Goal: Use online tool/utility: Use online tool/utility

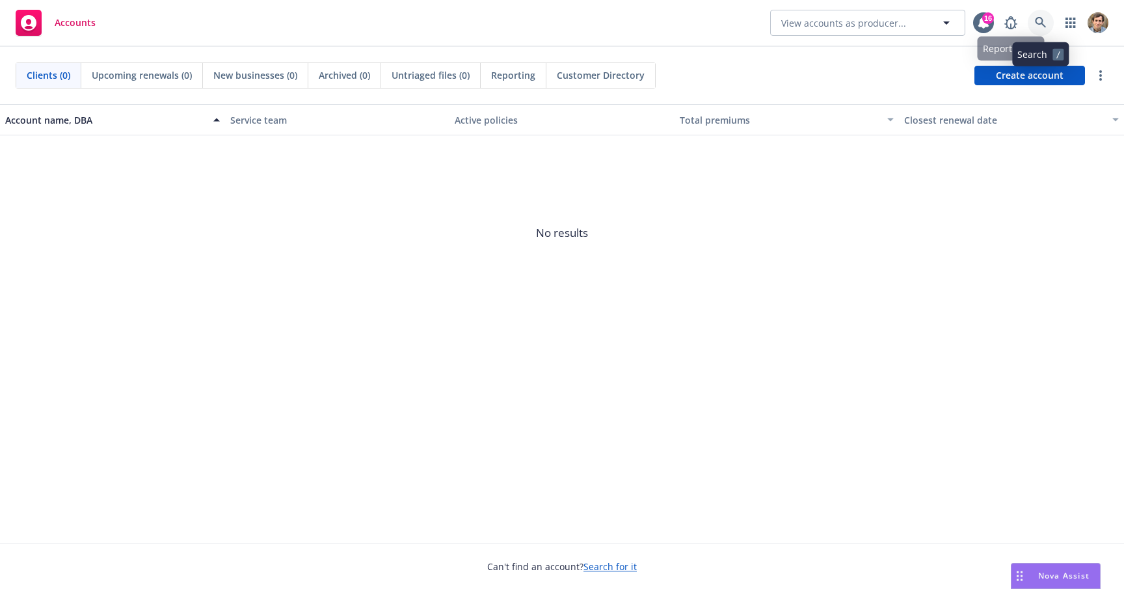
click at [1040, 25] on icon at bounding box center [1041, 23] width 12 height 12
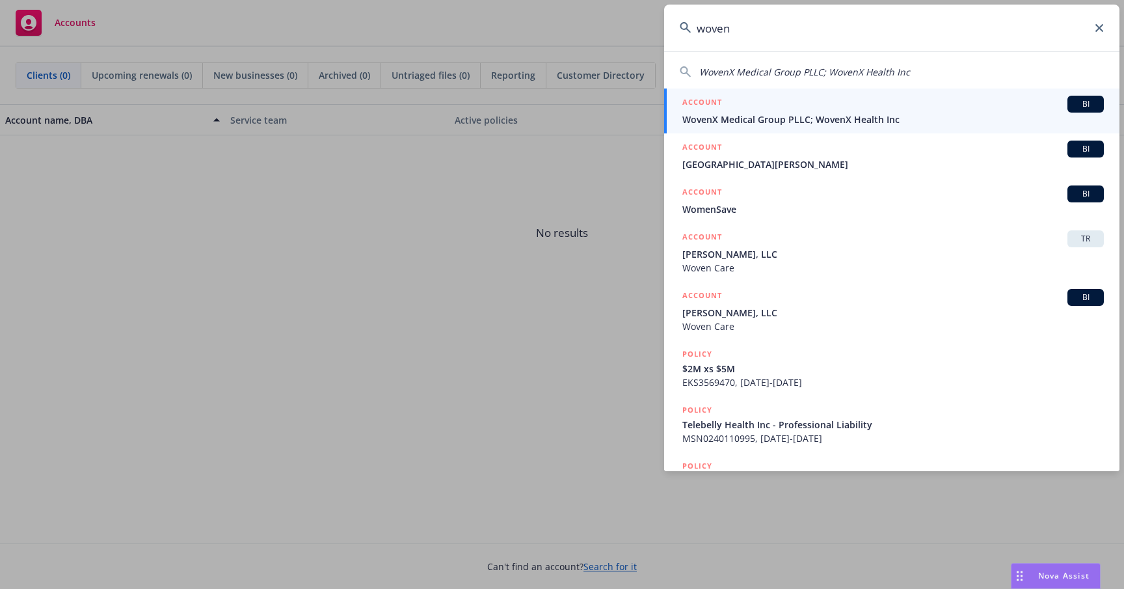
type input "woven"
drag, startPoint x: 1040, startPoint y: 25, endPoint x: 831, endPoint y: 116, distance: 228.5
click at [831, 116] on span "WovenX Medical Group PLLC; WovenX Health Inc" at bounding box center [894, 120] width 422 height 14
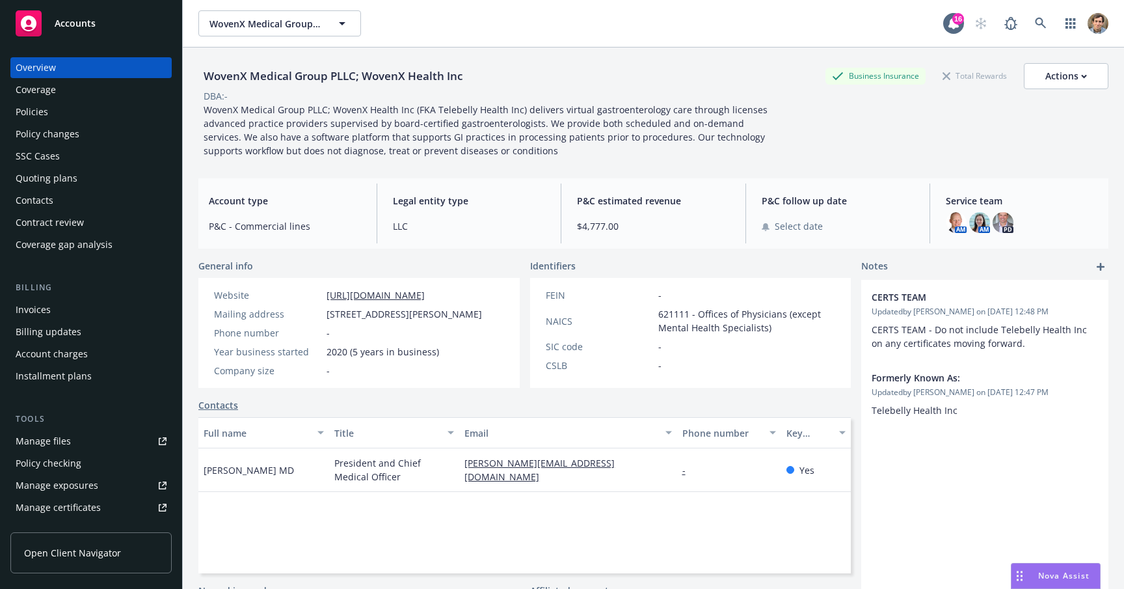
click at [109, 470] on div "Policy checking" at bounding box center [91, 463] width 151 height 21
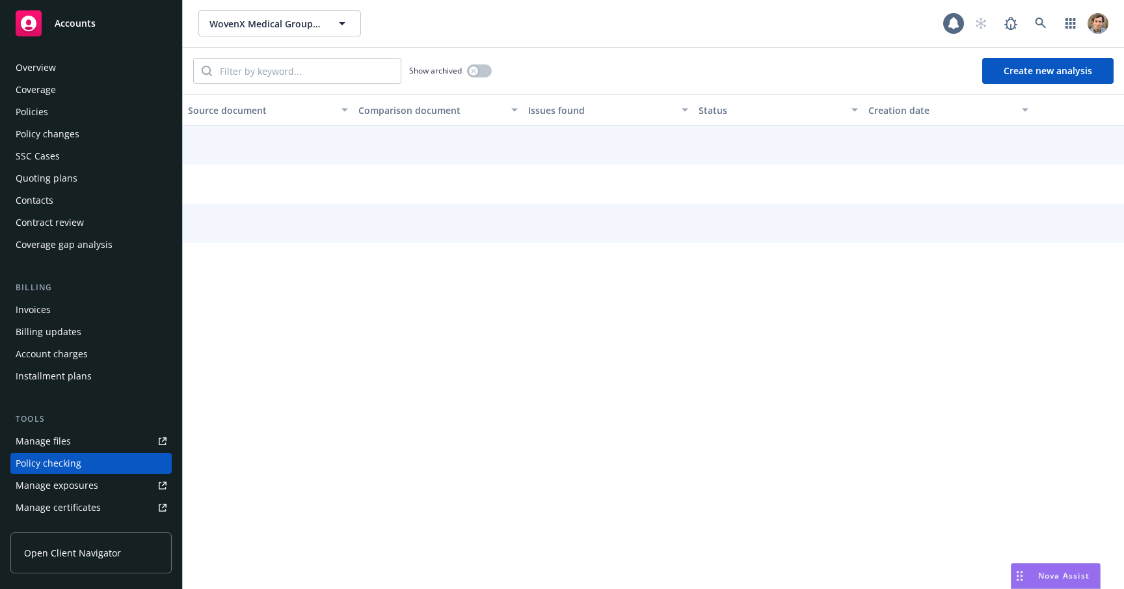
scroll to position [148, 0]
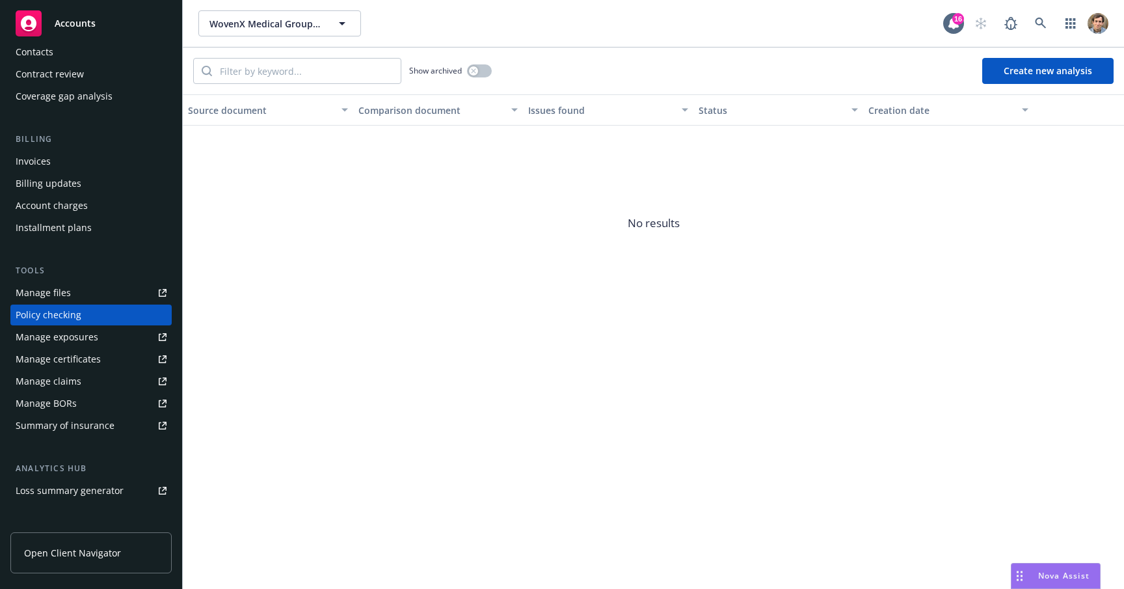
click at [1036, 73] on button "Create new analysis" at bounding box center [1048, 71] width 131 height 26
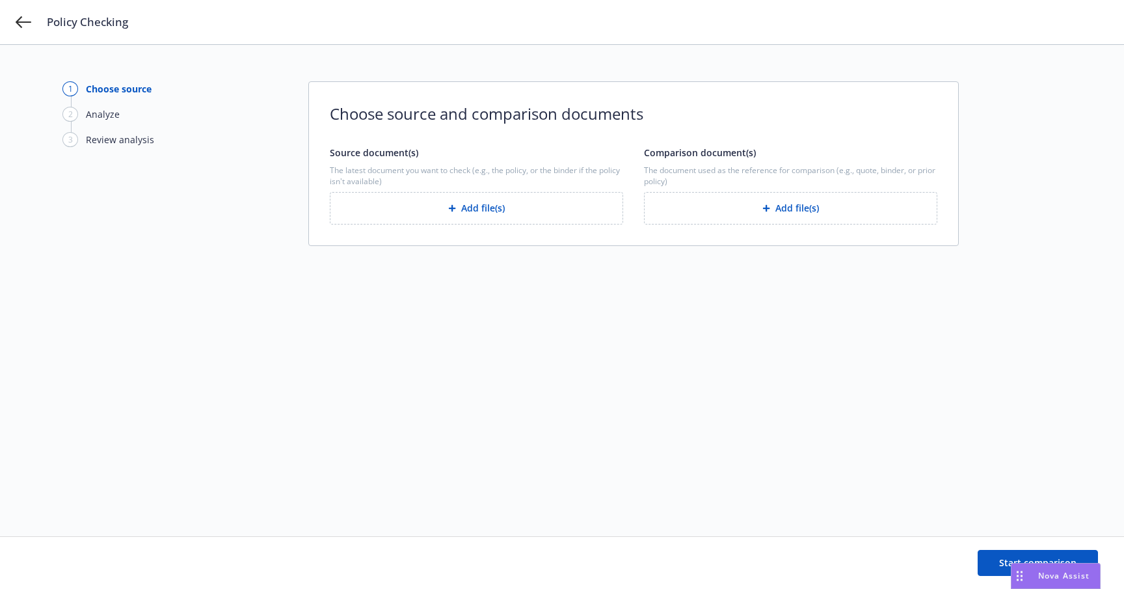
click at [470, 206] on button "Add file(s)" at bounding box center [476, 208] width 293 height 33
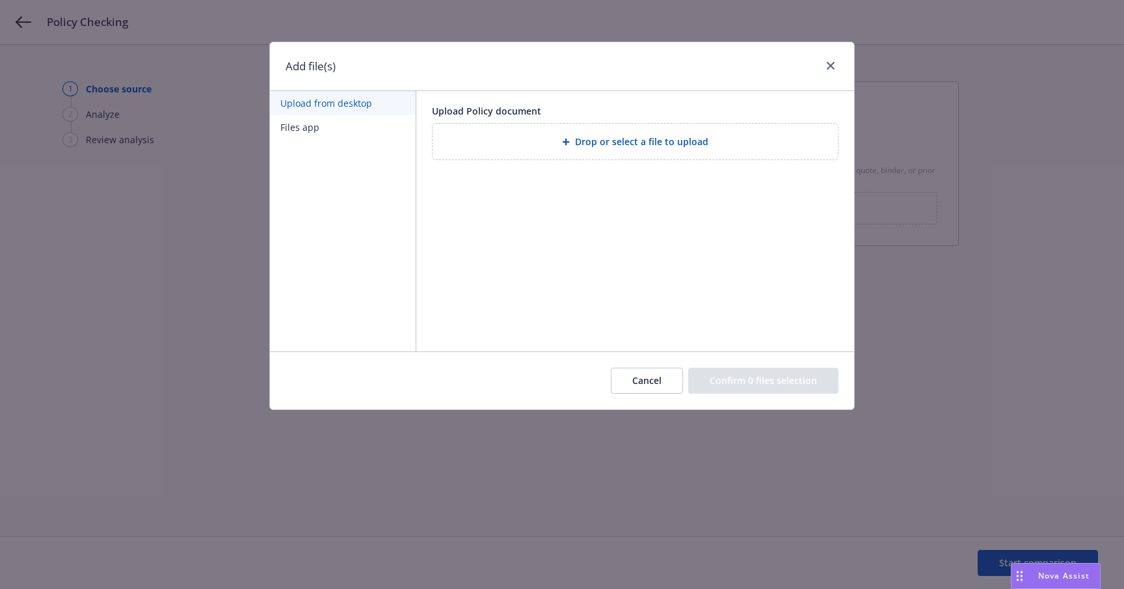
click at [631, 386] on button "Cancel" at bounding box center [647, 381] width 72 height 26
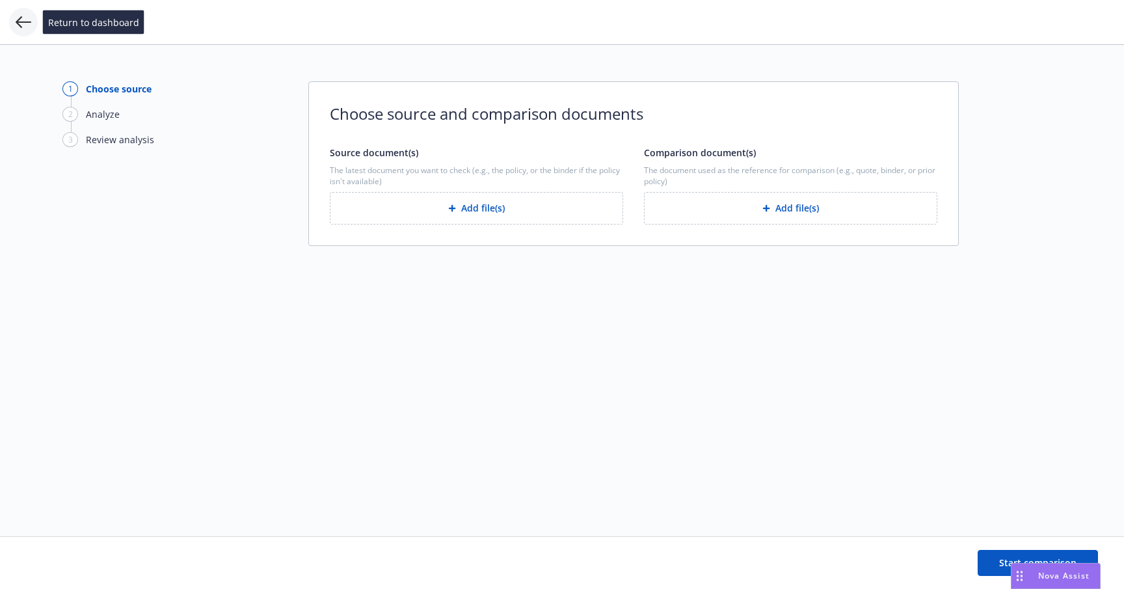
click at [25, 21] on icon at bounding box center [24, 22] width 16 height 16
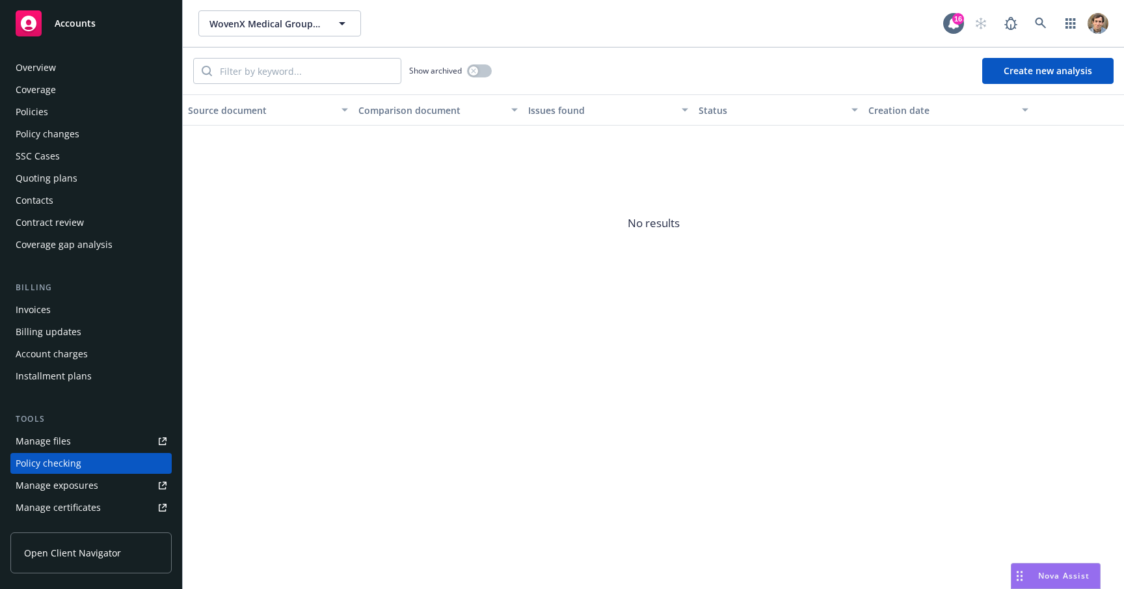
click at [63, 116] on div "Policies" at bounding box center [91, 112] width 151 height 21
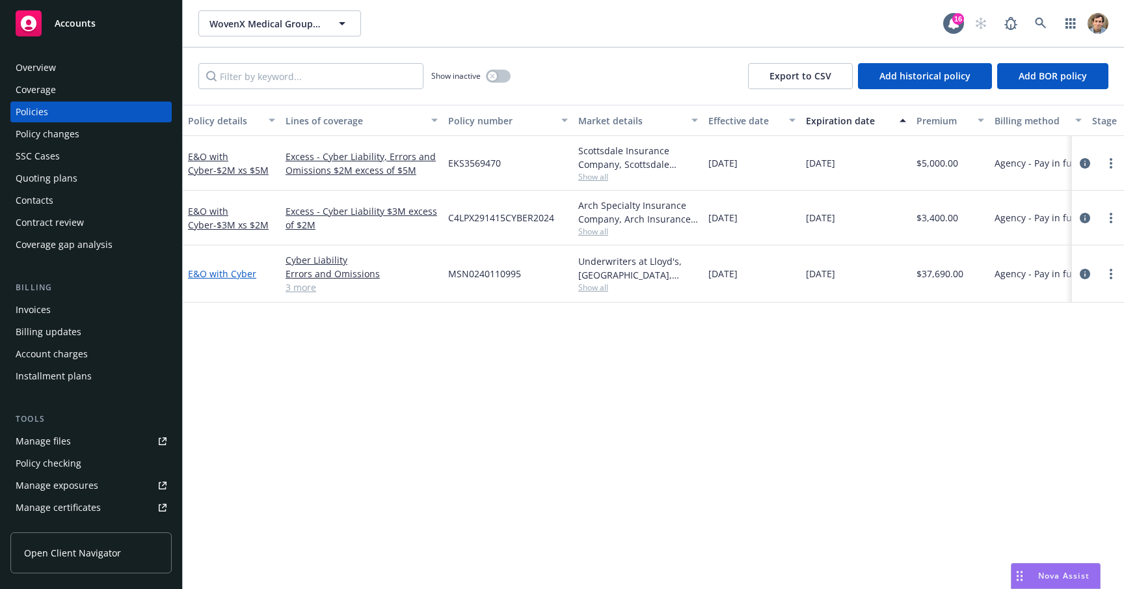
click at [213, 271] on link "E&O with Cyber" at bounding box center [222, 273] width 68 height 12
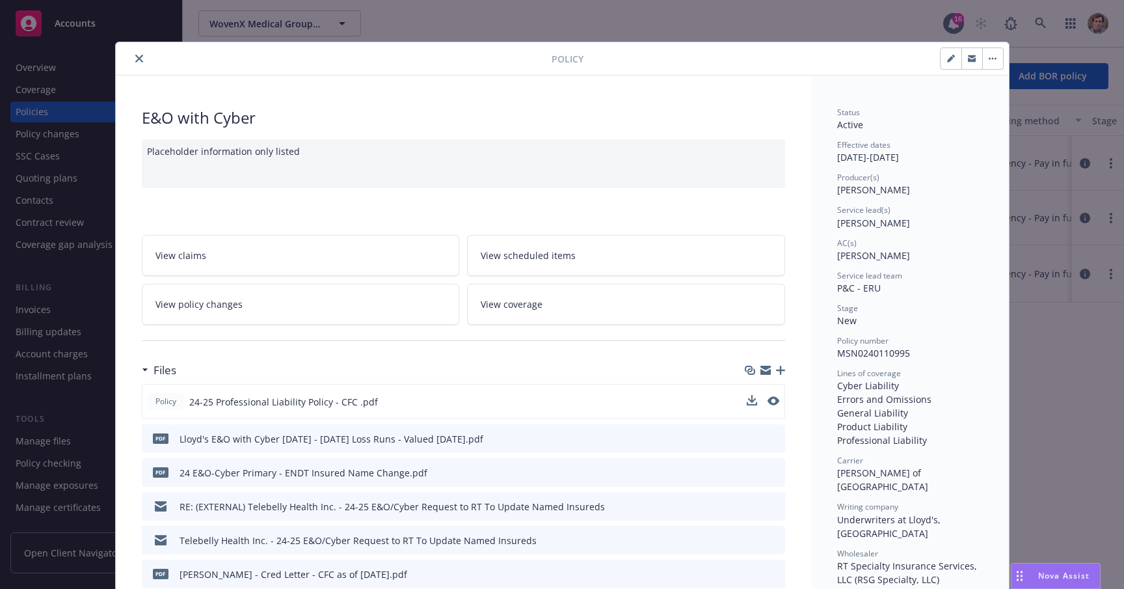
click at [753, 403] on div at bounding box center [763, 402] width 33 height 14
click at [748, 401] on icon "download file" at bounding box center [752, 399] width 8 height 8
drag, startPoint x: 693, startPoint y: 36, endPoint x: 682, endPoint y: 32, distance: 11.7
click at [692, 34] on div "Policy E&O with Cyber Placeholder information only listed View claims View sche…" at bounding box center [562, 294] width 1124 height 589
click at [80, 411] on div "Policy E&O with Cyber Placeholder information only listed View claims View sche…" at bounding box center [562, 294] width 1124 height 589
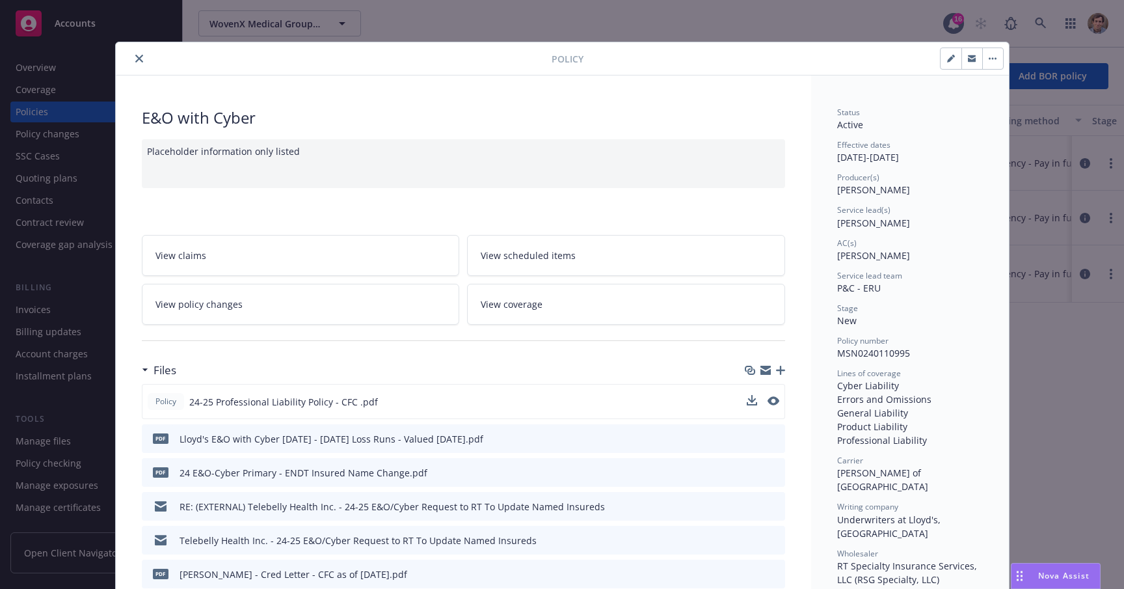
click at [135, 57] on icon "close" at bounding box center [139, 59] width 8 height 8
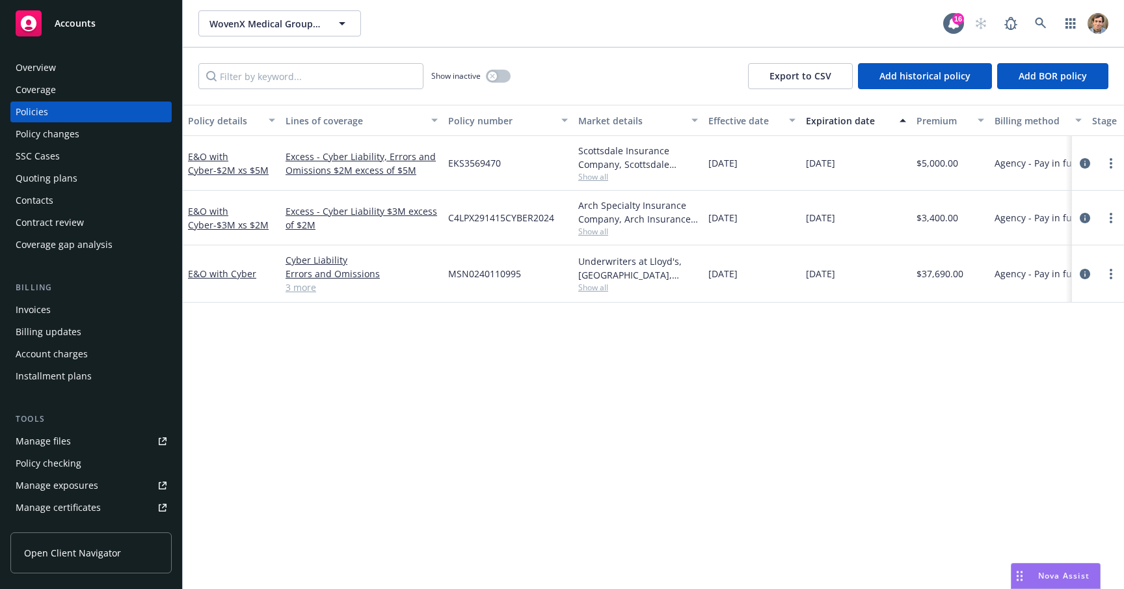
click at [87, 462] on div "Policy checking" at bounding box center [91, 463] width 151 height 21
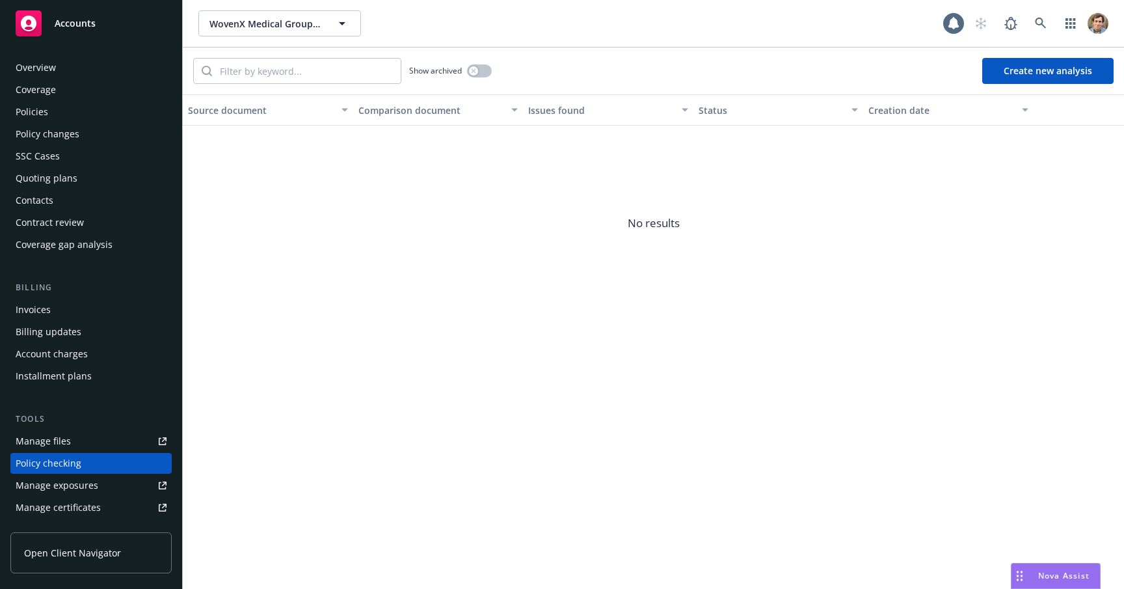
scroll to position [148, 0]
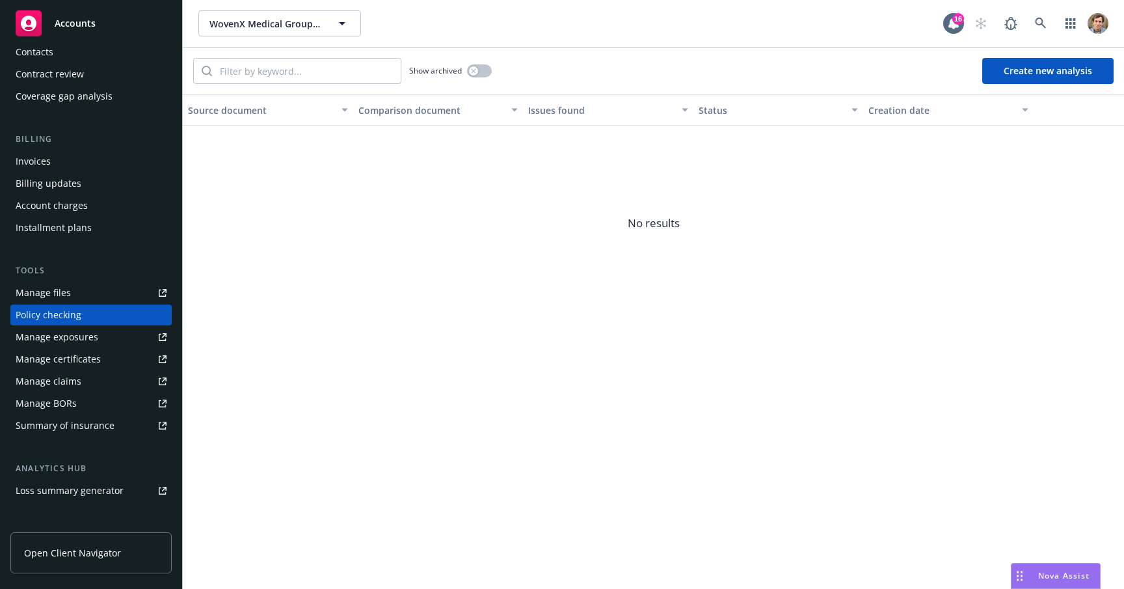
click at [1033, 77] on button "Create new analysis" at bounding box center [1048, 71] width 131 height 26
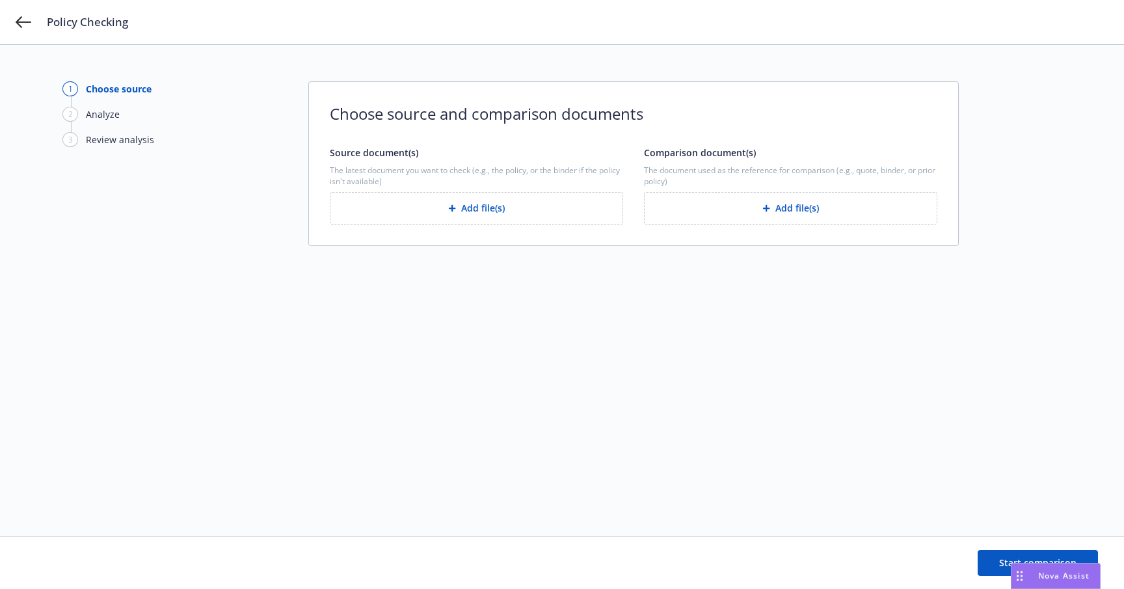
click at [461, 215] on button "Add file(s)" at bounding box center [476, 208] width 293 height 33
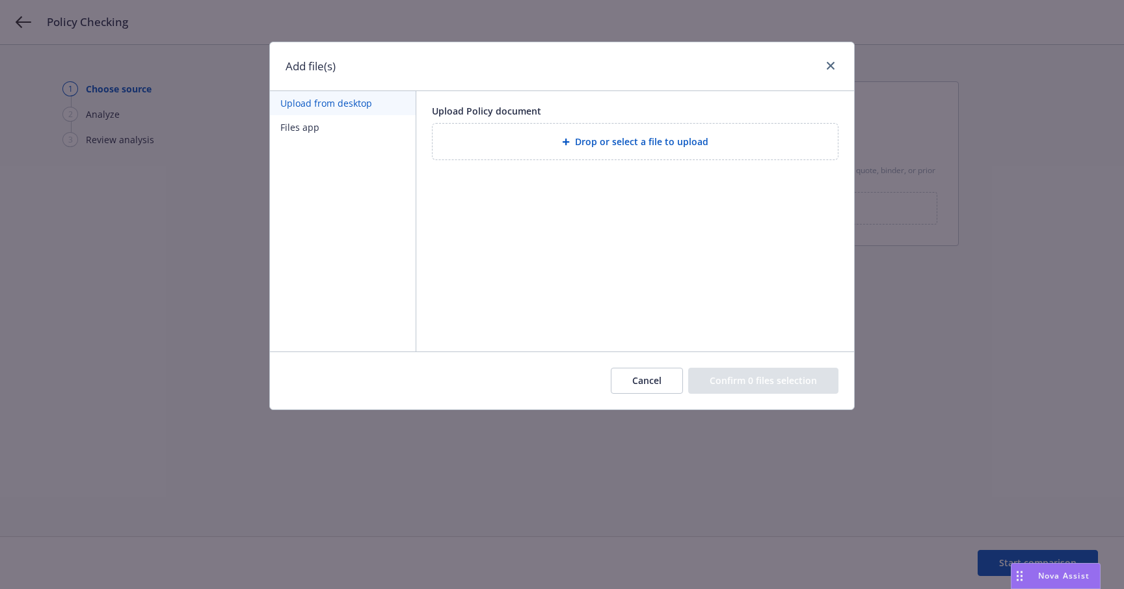
click at [606, 141] on span "Drop or select a file to upload" at bounding box center [641, 142] width 133 height 14
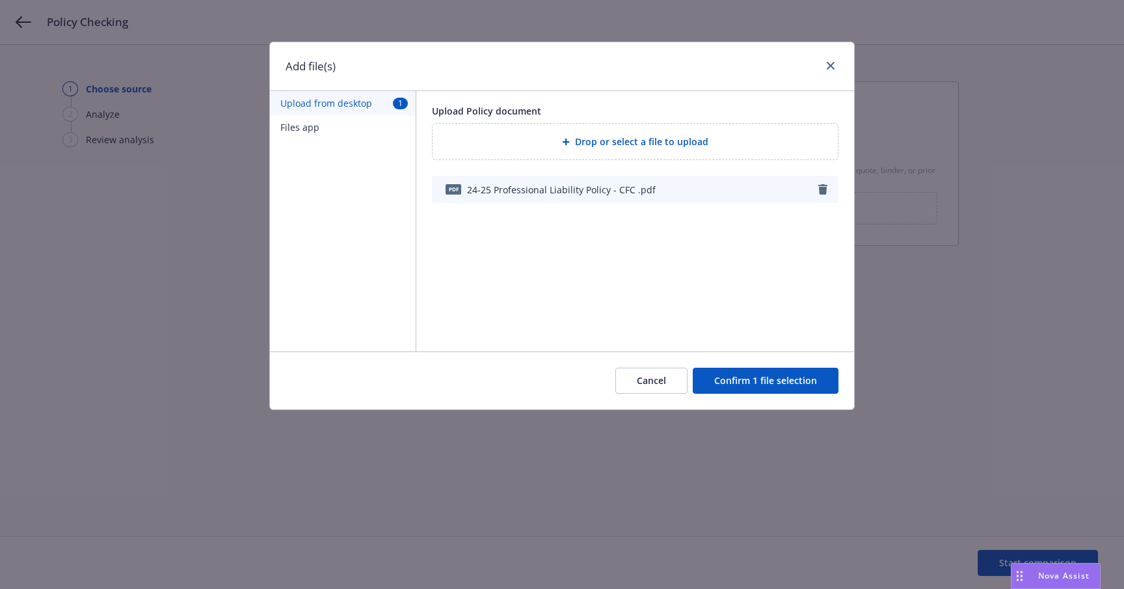
click at [767, 379] on button "Confirm 1 file selection" at bounding box center [766, 381] width 146 height 26
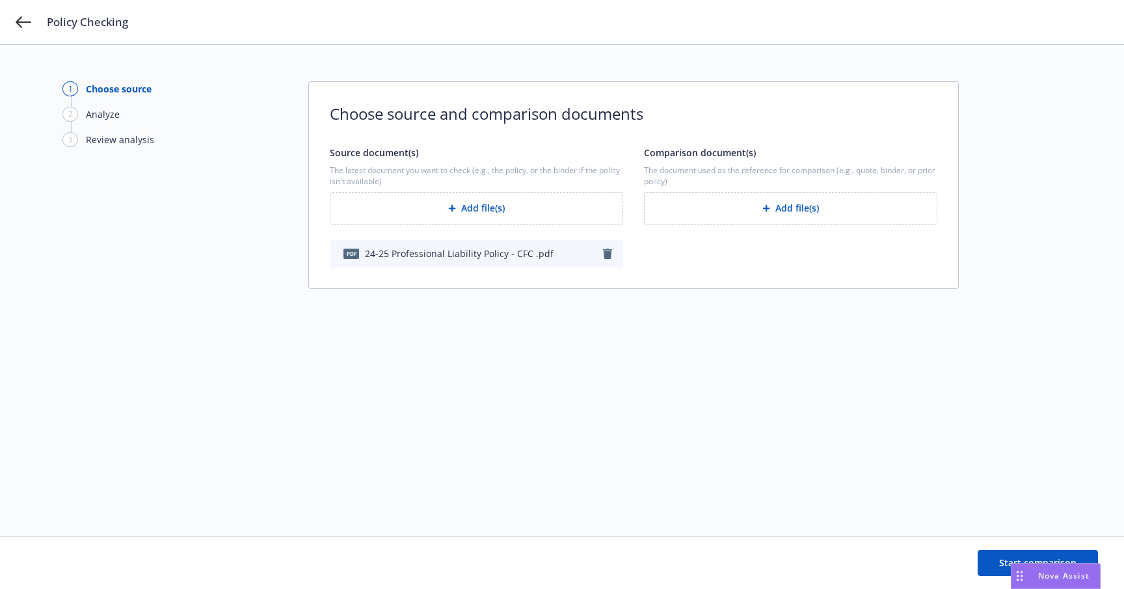
click at [797, 206] on button "Add file(s)" at bounding box center [790, 208] width 293 height 33
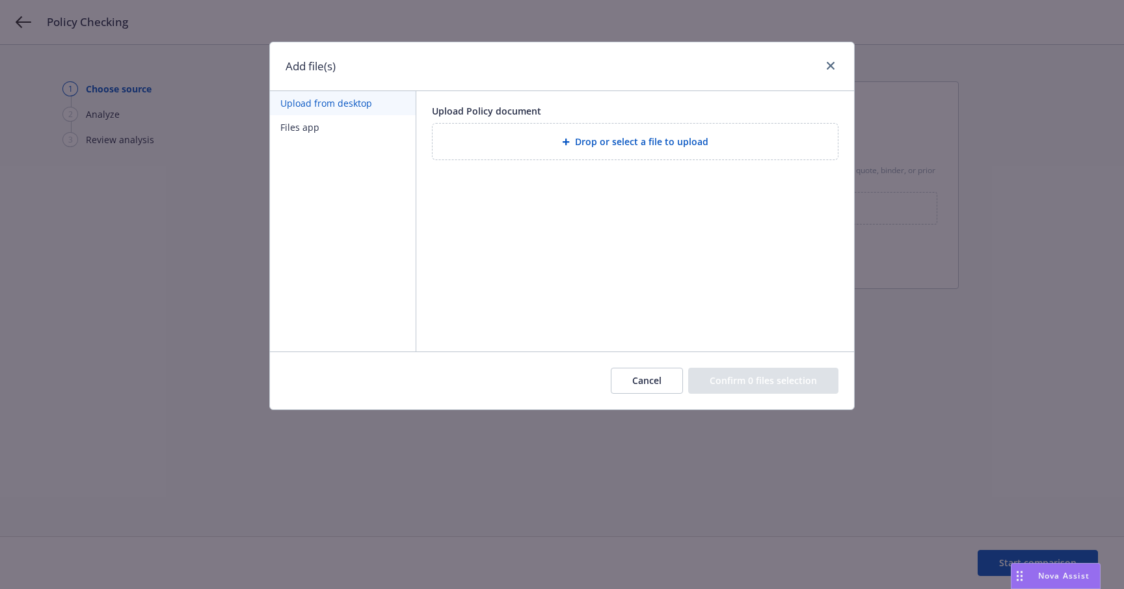
click at [587, 147] on span "Drop or select a file to upload" at bounding box center [641, 142] width 133 height 14
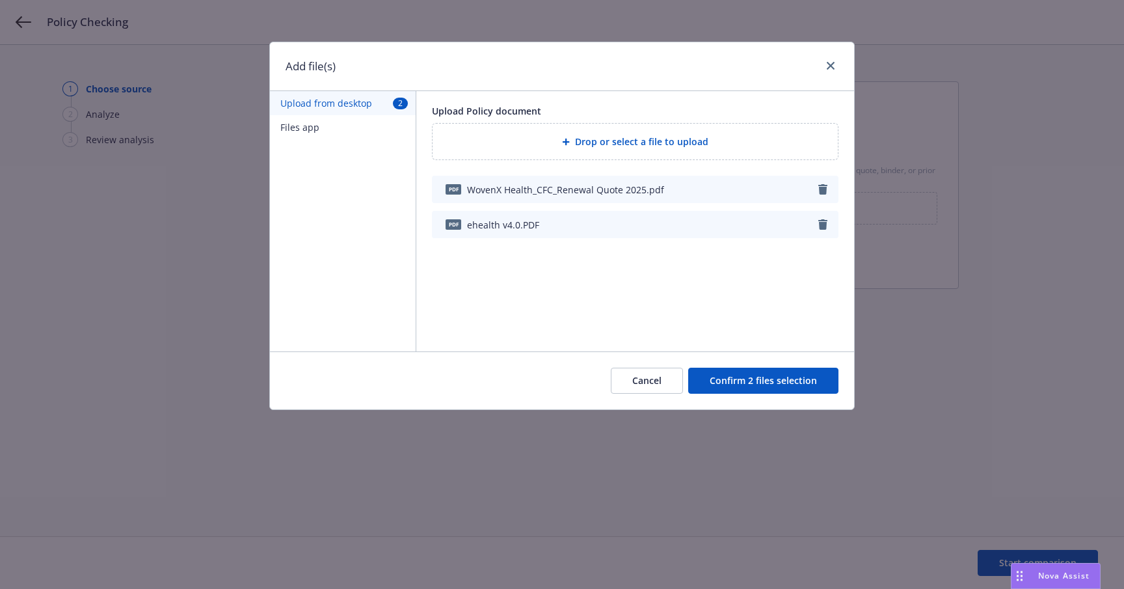
click at [768, 381] on button "Confirm 2 files selection" at bounding box center [763, 381] width 150 height 26
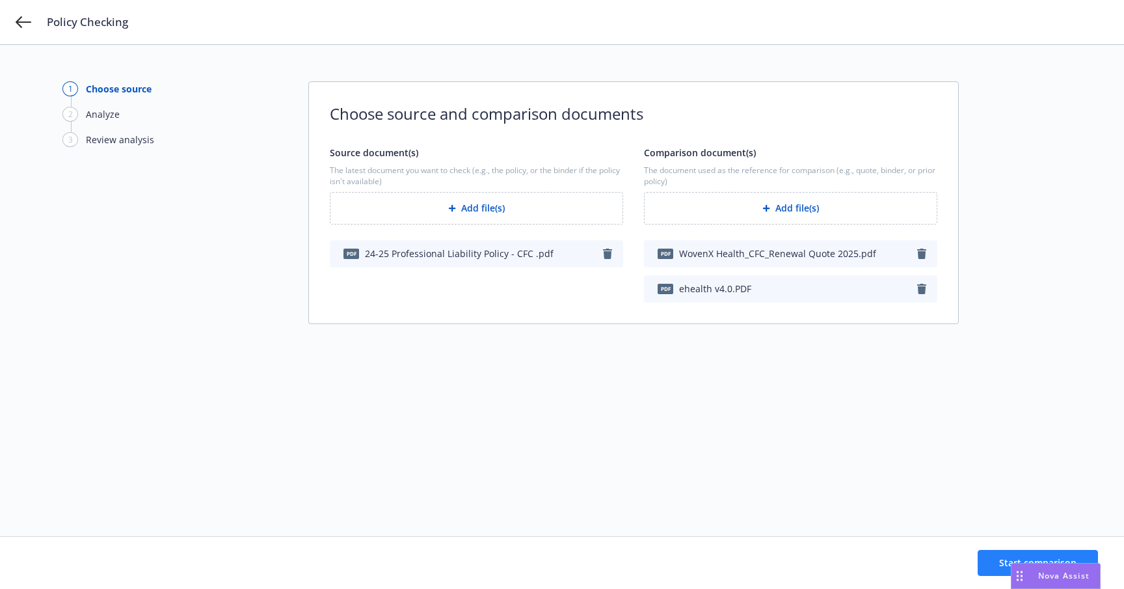
click at [1007, 558] on span "Start comparison" at bounding box center [1037, 562] width 77 height 12
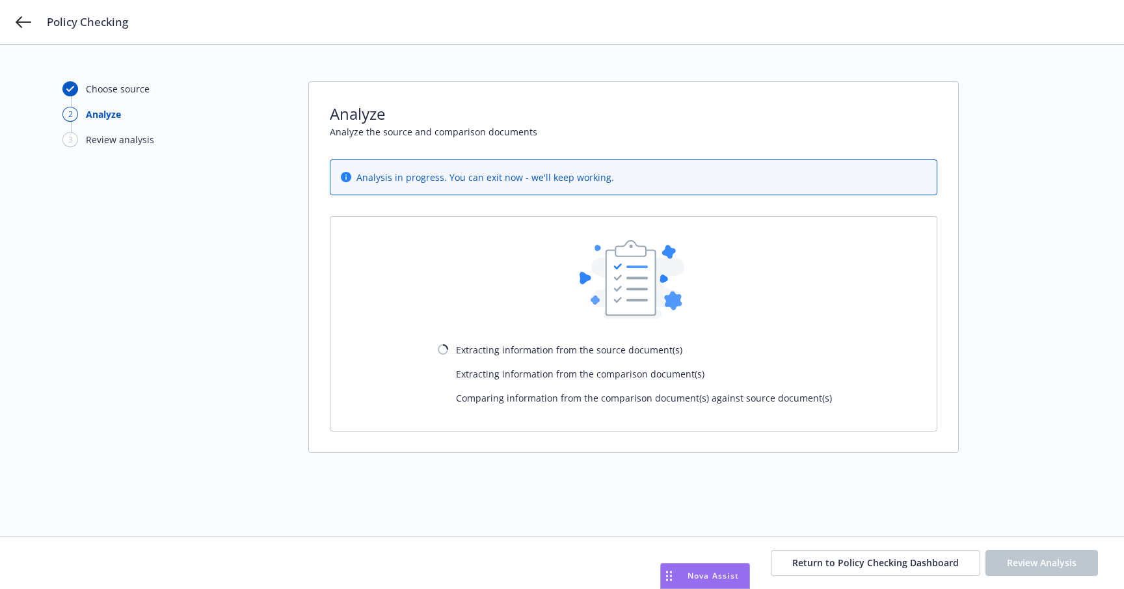
drag, startPoint x: 1006, startPoint y: 578, endPoint x: 665, endPoint y: 555, distance: 341.7
click at [665, 555] on body "Policy Checking Choose source 2 Analyze 3 Review analysis Analyze Analyze the s…" at bounding box center [562, 294] width 1124 height 589
drag, startPoint x: 665, startPoint y: 578, endPoint x: 349, endPoint y: 396, distance: 364.4
click at [349, 396] on body "Policy Checking Choose source 2 Analyze 3 Review analysis Analyze Analyze the s…" at bounding box center [562, 294] width 1124 height 589
click at [774, 471] on div "Choose source 2 Analyze 3 Review analysis Analyze Analyze the source and compar…" at bounding box center [561, 290] width 999 height 418
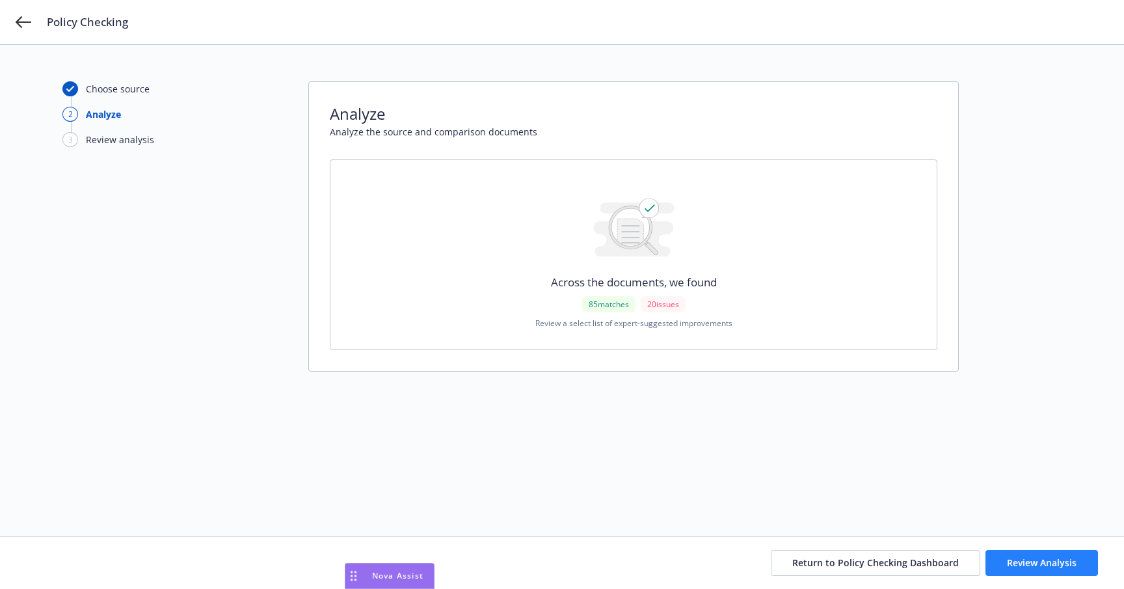
click at [1029, 559] on span "Review Analysis" at bounding box center [1042, 562] width 70 height 12
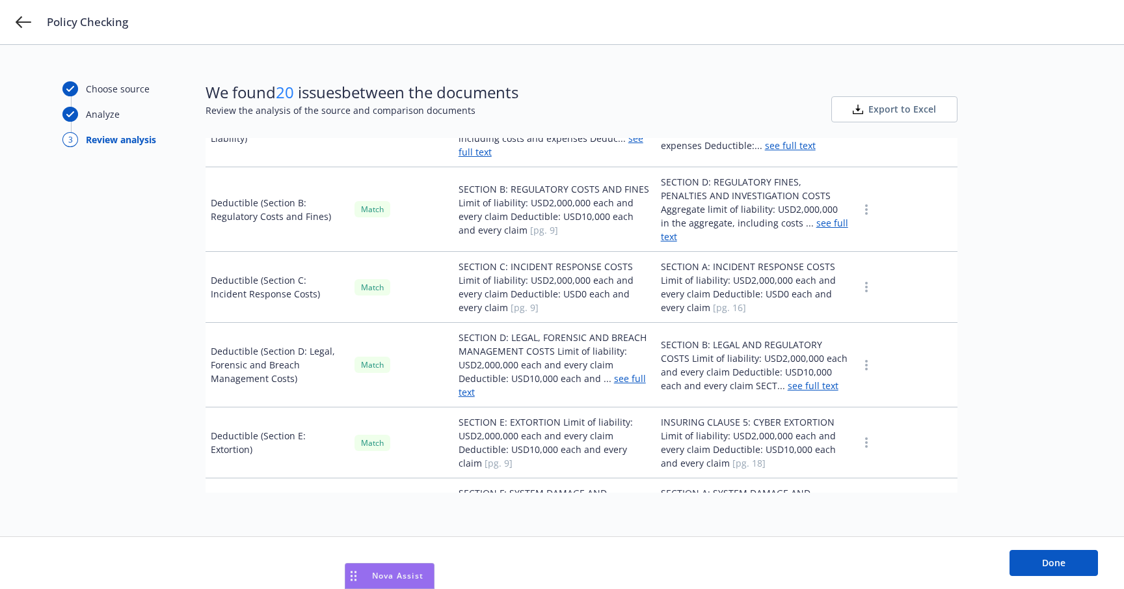
scroll to position [2180, 0]
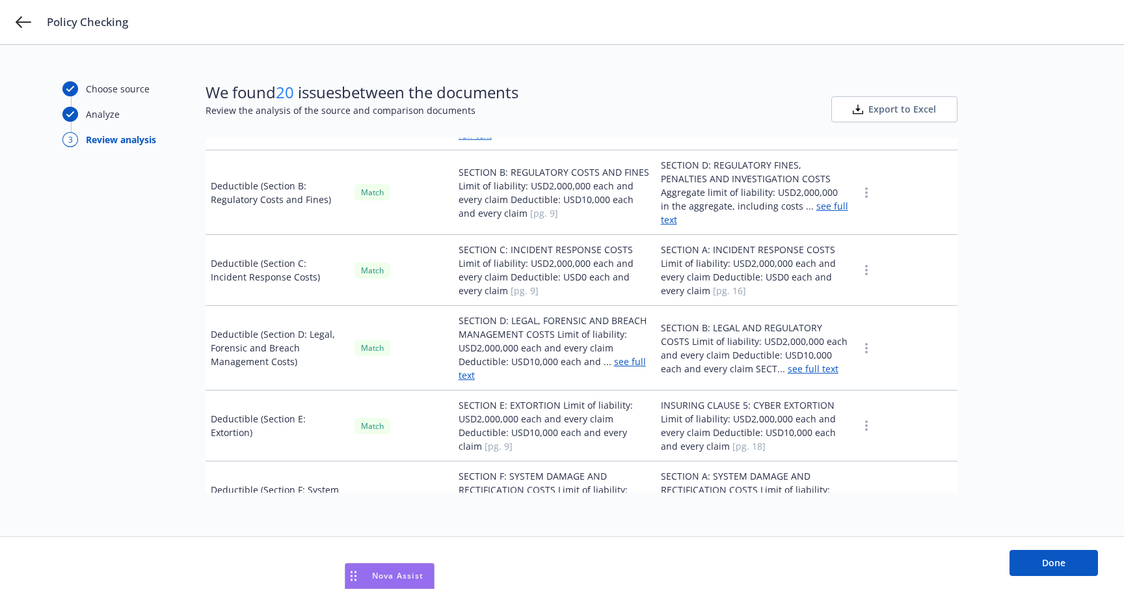
click at [713, 284] on span "[pg. 16]" at bounding box center [729, 290] width 33 height 12
click at [511, 284] on span "[pg. 9]" at bounding box center [525, 290] width 28 height 12
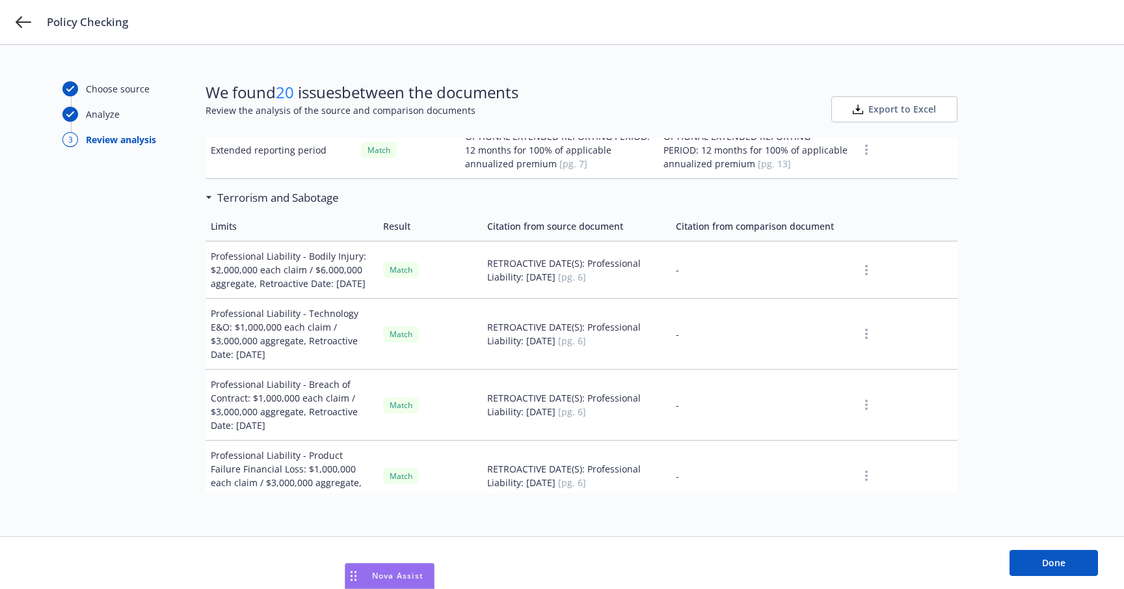
scroll to position [7580, 0]
